Goal: Information Seeking & Learning: Learn about a topic

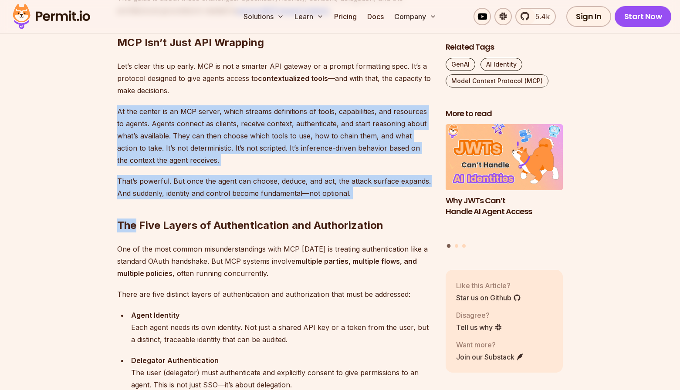
click at [363, 190] on h2 "The Five Layers of Authentication and Authorization" at bounding box center [274, 208] width 315 height 49
drag, startPoint x: 363, startPoint y: 190, endPoint x: 134, endPoint y: 98, distance: 247.3
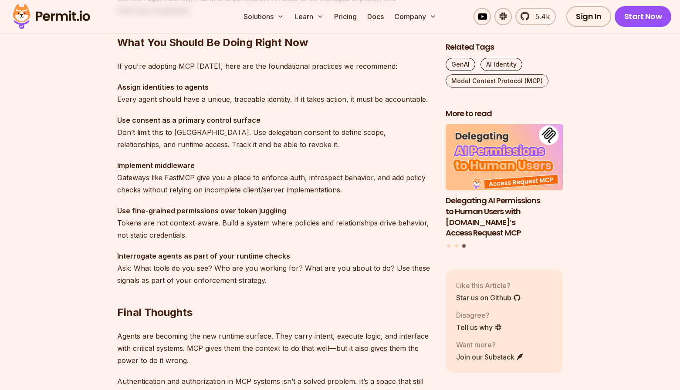
scroll to position [2448, 0]
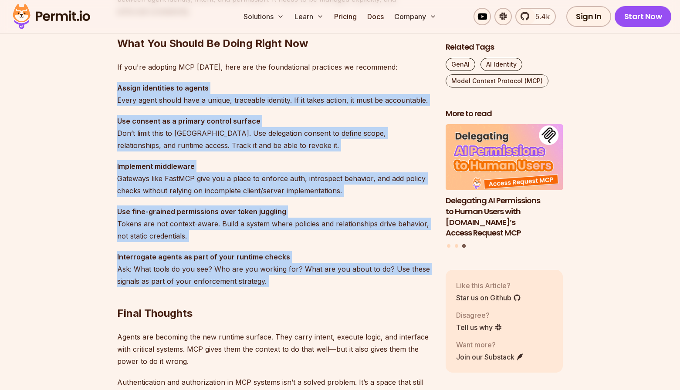
drag, startPoint x: 119, startPoint y: 84, endPoint x: 267, endPoint y: 282, distance: 247.8
click at [267, 282] on h2 "Final Thoughts" at bounding box center [274, 296] width 315 height 49
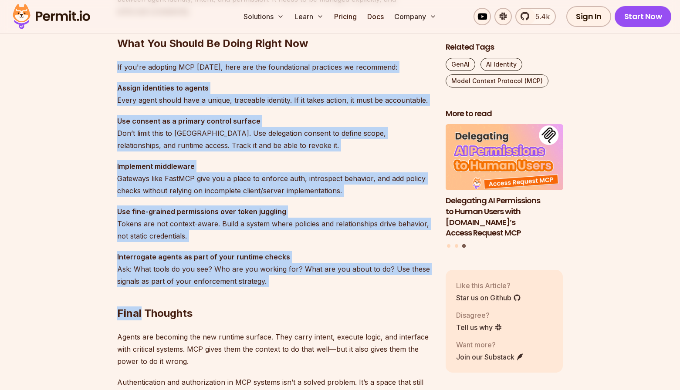
drag, startPoint x: 267, startPoint y: 282, endPoint x: 127, endPoint y: 61, distance: 262.5
click at [127, 61] on p "If you're adopting MCP [DATE], here are the foundational practices we recommend:" at bounding box center [274, 67] width 315 height 12
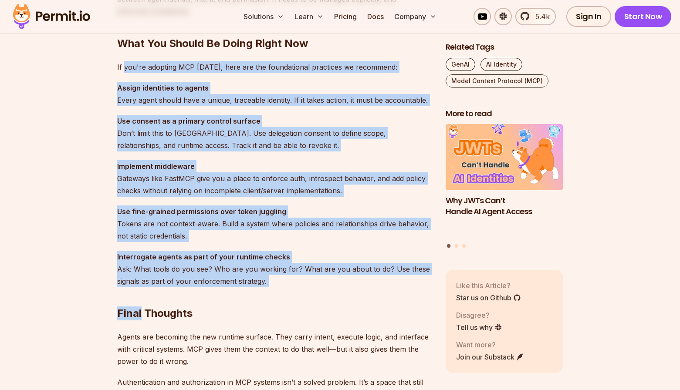
drag, startPoint x: 127, startPoint y: 61, endPoint x: 289, endPoint y: 285, distance: 276.8
click at [289, 285] on h2 "Final Thoughts" at bounding box center [274, 296] width 315 height 49
drag, startPoint x: 289, startPoint y: 285, endPoint x: 117, endPoint y: 68, distance: 276.3
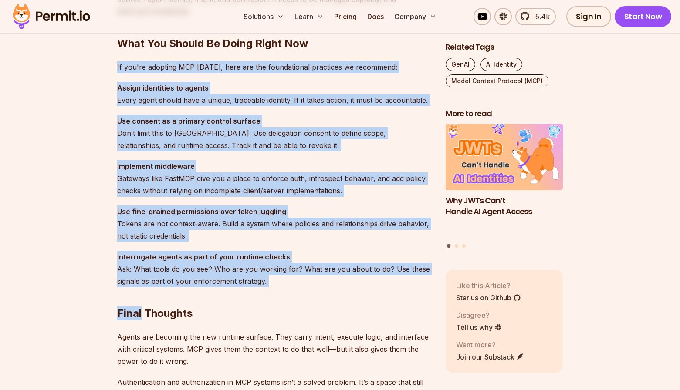
click at [117, 68] on p "If you're adopting MCP [DATE], here are the foundational practices we recommend:" at bounding box center [274, 67] width 315 height 12
drag, startPoint x: 117, startPoint y: 68, endPoint x: 321, endPoint y: 278, distance: 292.5
click at [321, 278] on h2 "Final Thoughts" at bounding box center [274, 296] width 315 height 49
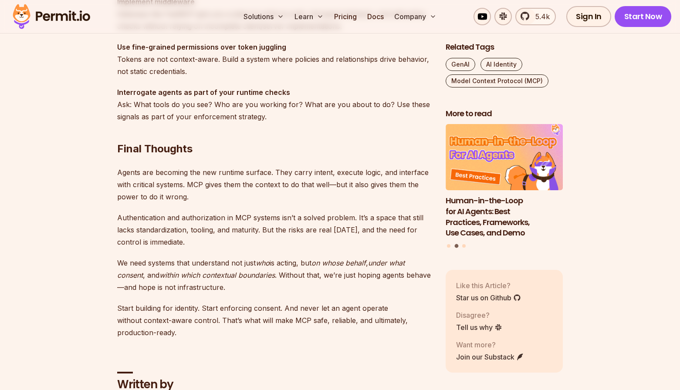
scroll to position [2581, 0]
